Goal: Information Seeking & Learning: Learn about a topic

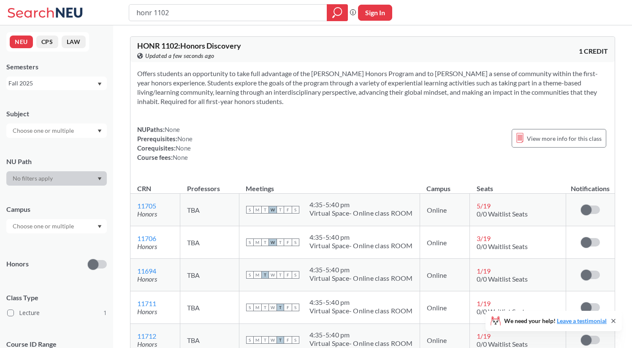
scroll to position [250, 0]
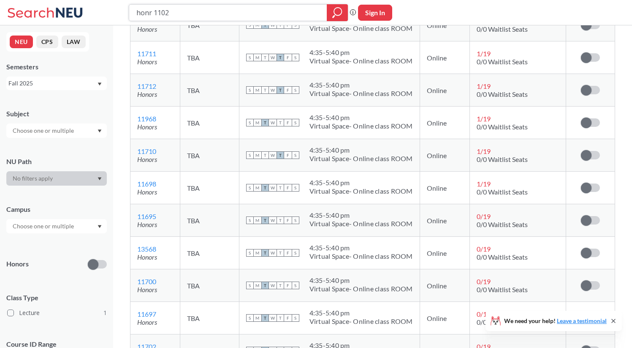
drag, startPoint x: 286, startPoint y: 14, endPoint x: 0, endPoint y: 3, distance: 286.0
click at [0, 3] on div "honr 1102 Phrase search guarantees the exact search appears in the results. Ex.…" at bounding box center [316, 12] width 632 height 25
type input "thtr 3325"
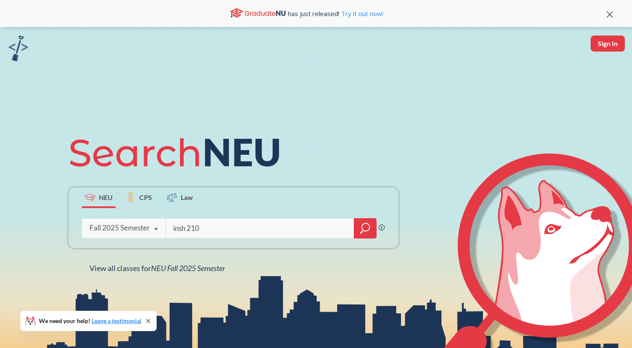
type input "insh 2102"
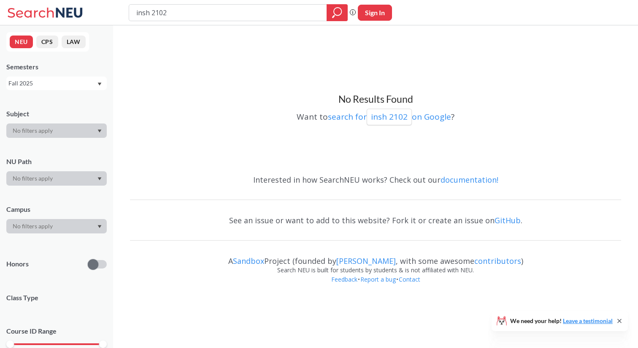
click at [49, 84] on div "Fall 2025" at bounding box center [52, 83] width 88 height 9
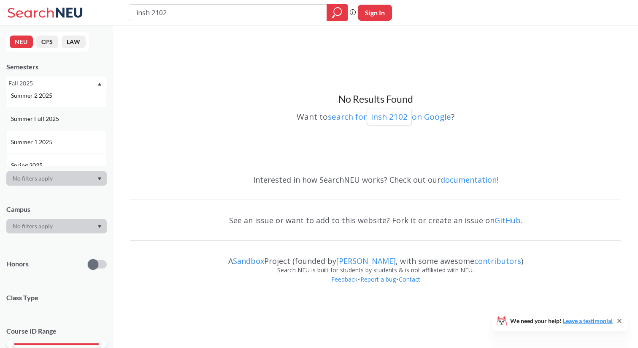
scroll to position [31, 0]
click at [55, 157] on div "Spring 2025" at bounding box center [56, 163] width 100 height 23
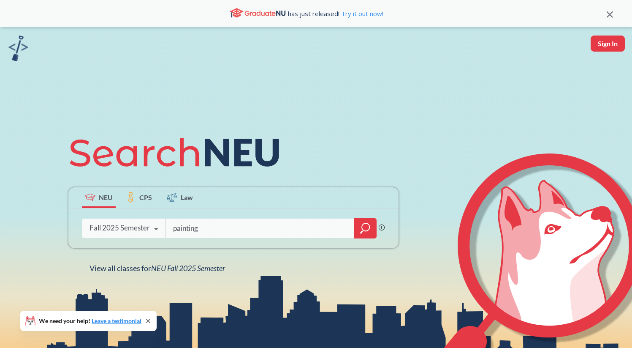
type input "painting"
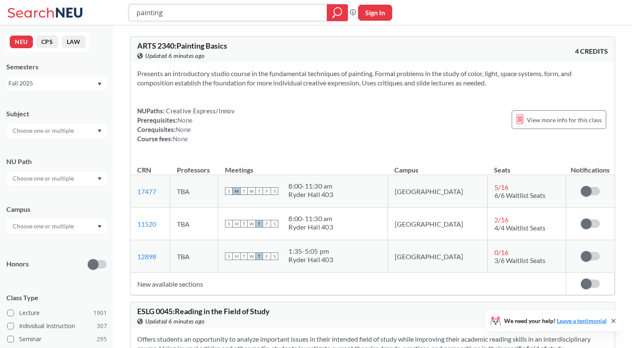
drag, startPoint x: 280, startPoint y: 13, endPoint x: 87, endPoint y: 6, distance: 193.5
click at [87, 7] on div "painting Phrase search guarantees the exact search appears in the results. Ex. …" at bounding box center [316, 12] width 632 height 25
type input "criminal justice at northeastern"
